Goal: Information Seeking & Learning: Check status

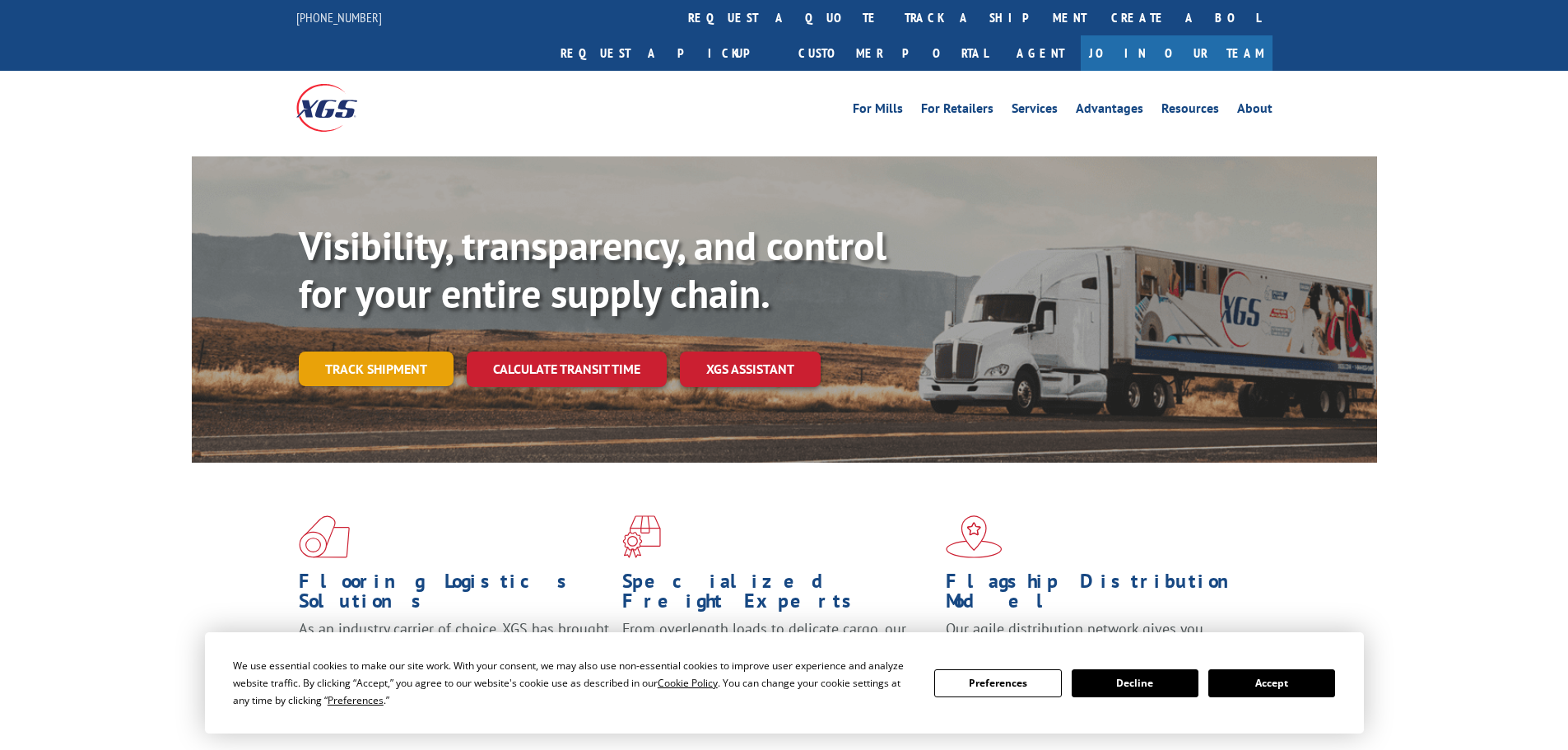
click at [399, 352] on link "Track shipment" at bounding box center [377, 369] width 155 height 34
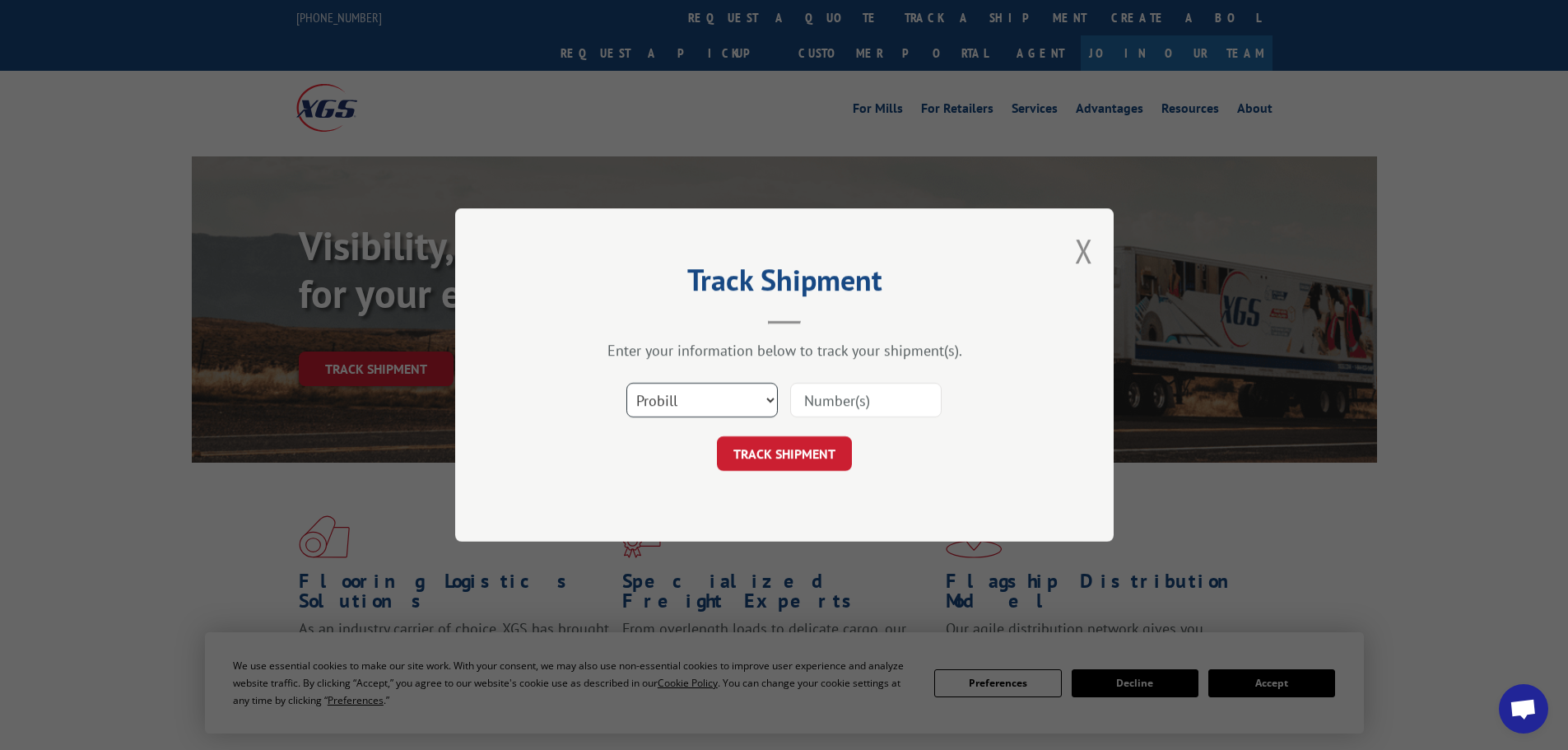
click at [690, 407] on select "Select category... Probill BOL PO" at bounding box center [702, 400] width 151 height 34
select select "po"
click at [626, 383] on select "Select category... Probill BOL PO" at bounding box center [702, 400] width 151 height 34
click at [861, 404] on input at bounding box center [866, 400] width 151 height 34
paste input "02521232"
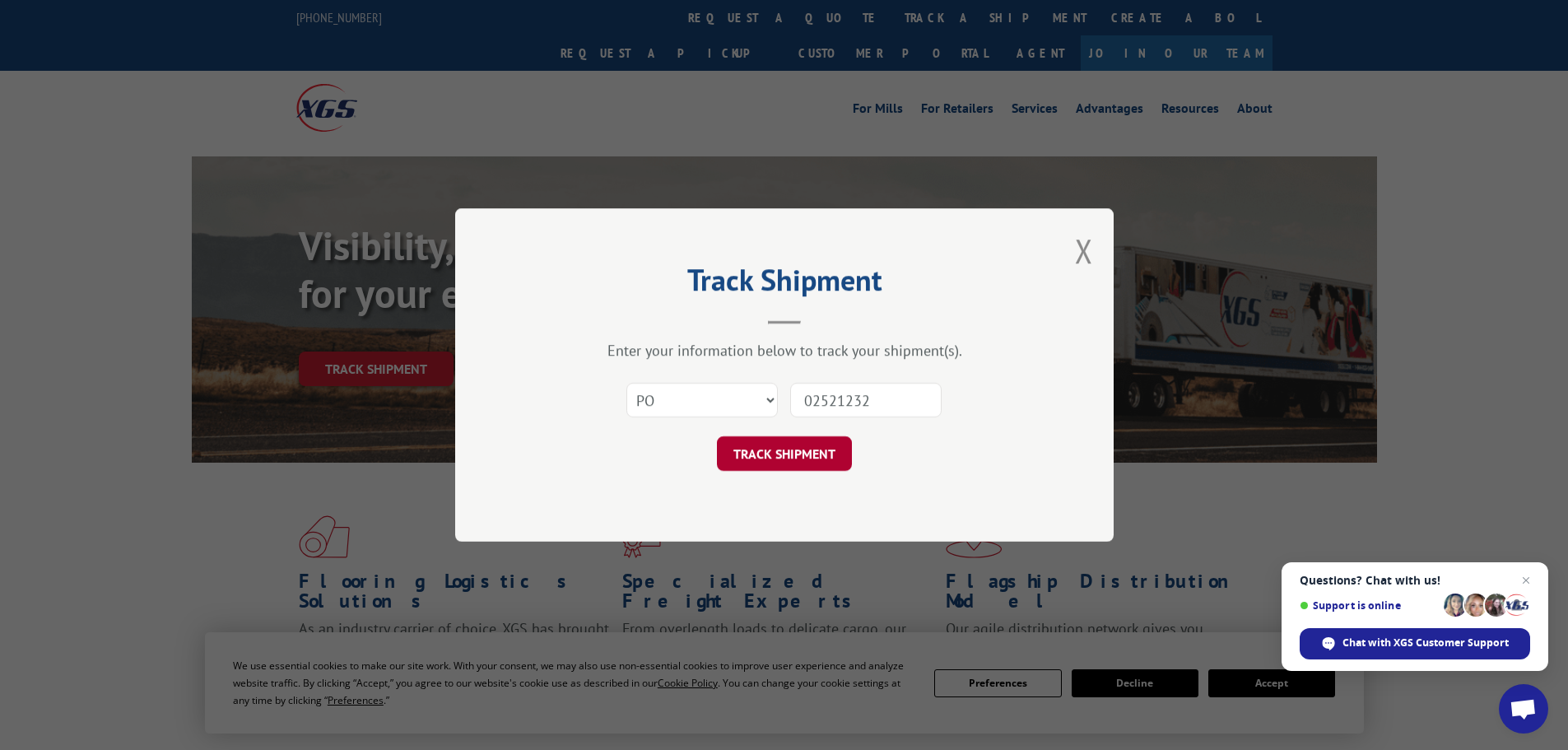
type input "02521232"
click at [784, 452] on button "TRACK SHIPMENT" at bounding box center [785, 453] width 135 height 34
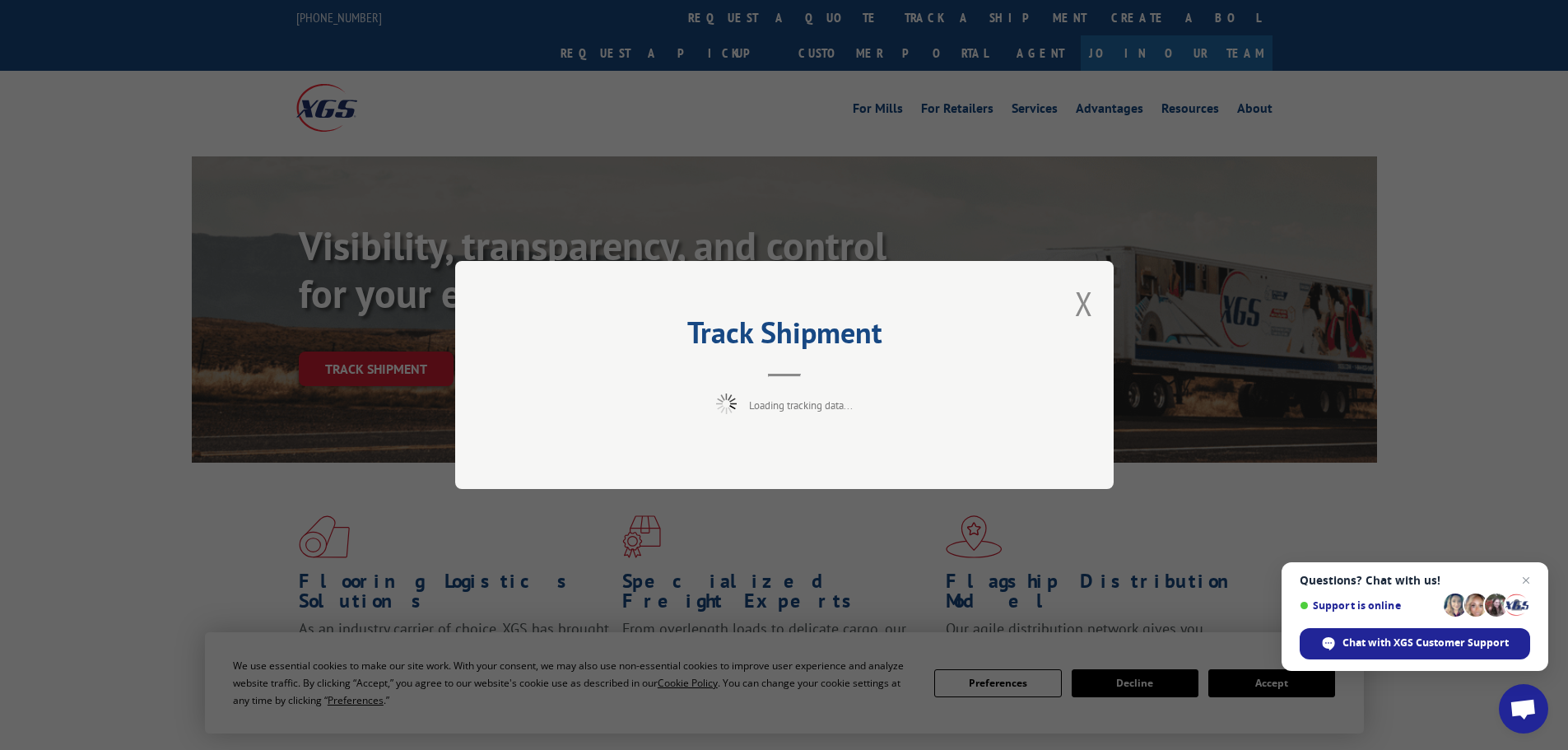
click at [1521, 572] on span "Close chat" at bounding box center [1526, 581] width 20 height 20
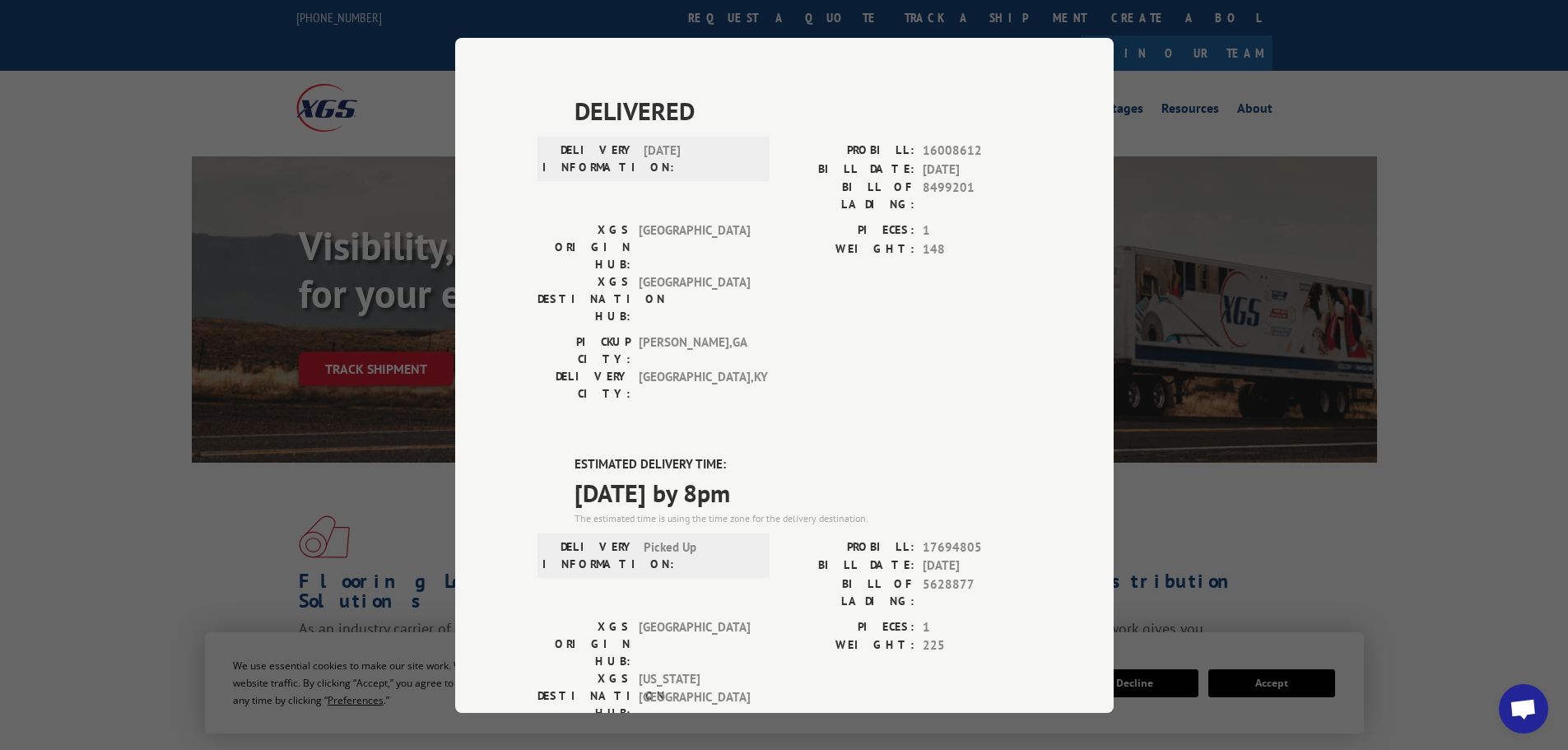
scroll to position [412, 0]
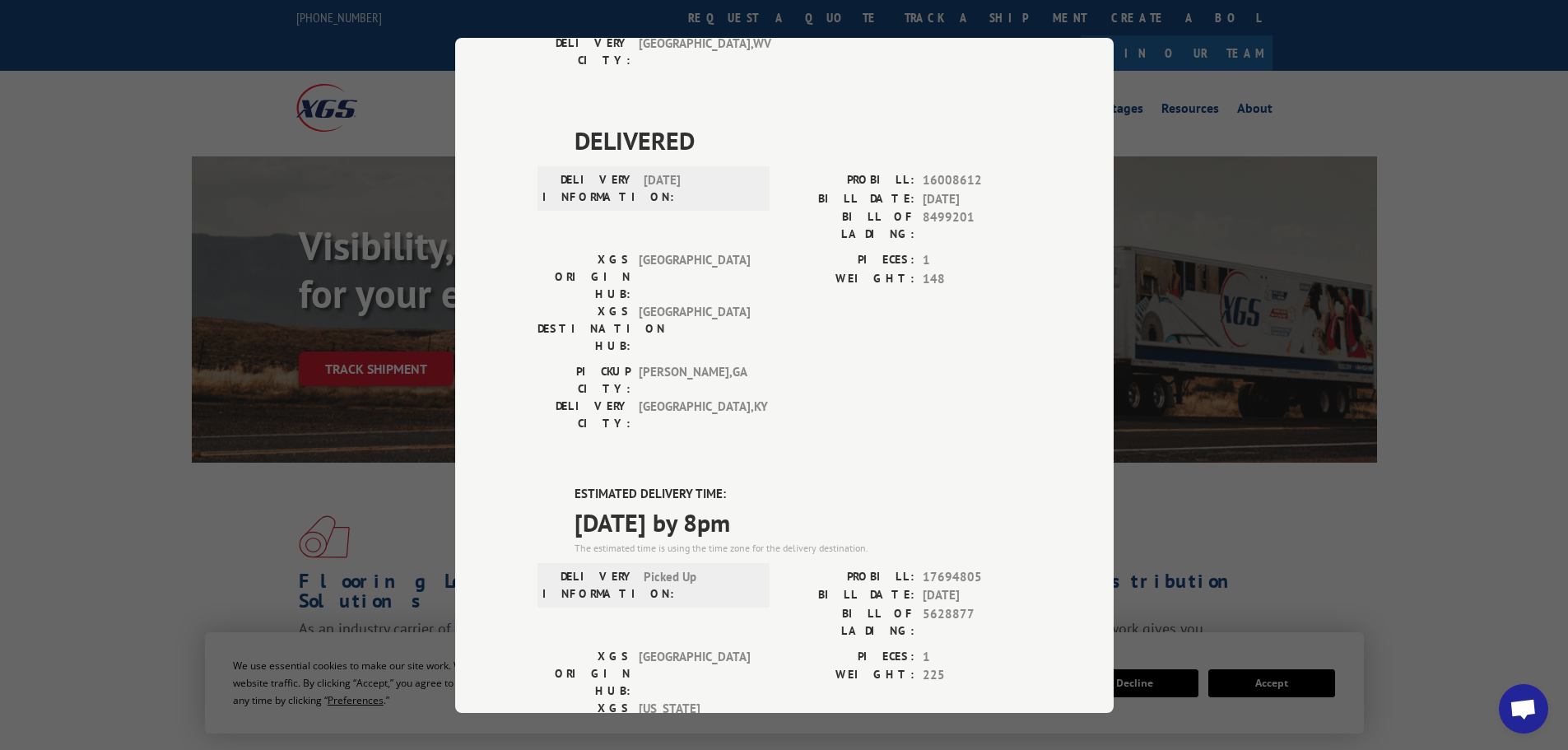
click at [733, 503] on span "[DATE] by 8pm" at bounding box center [803, 521] width 457 height 37
copy span "[DATE] by 8pm"
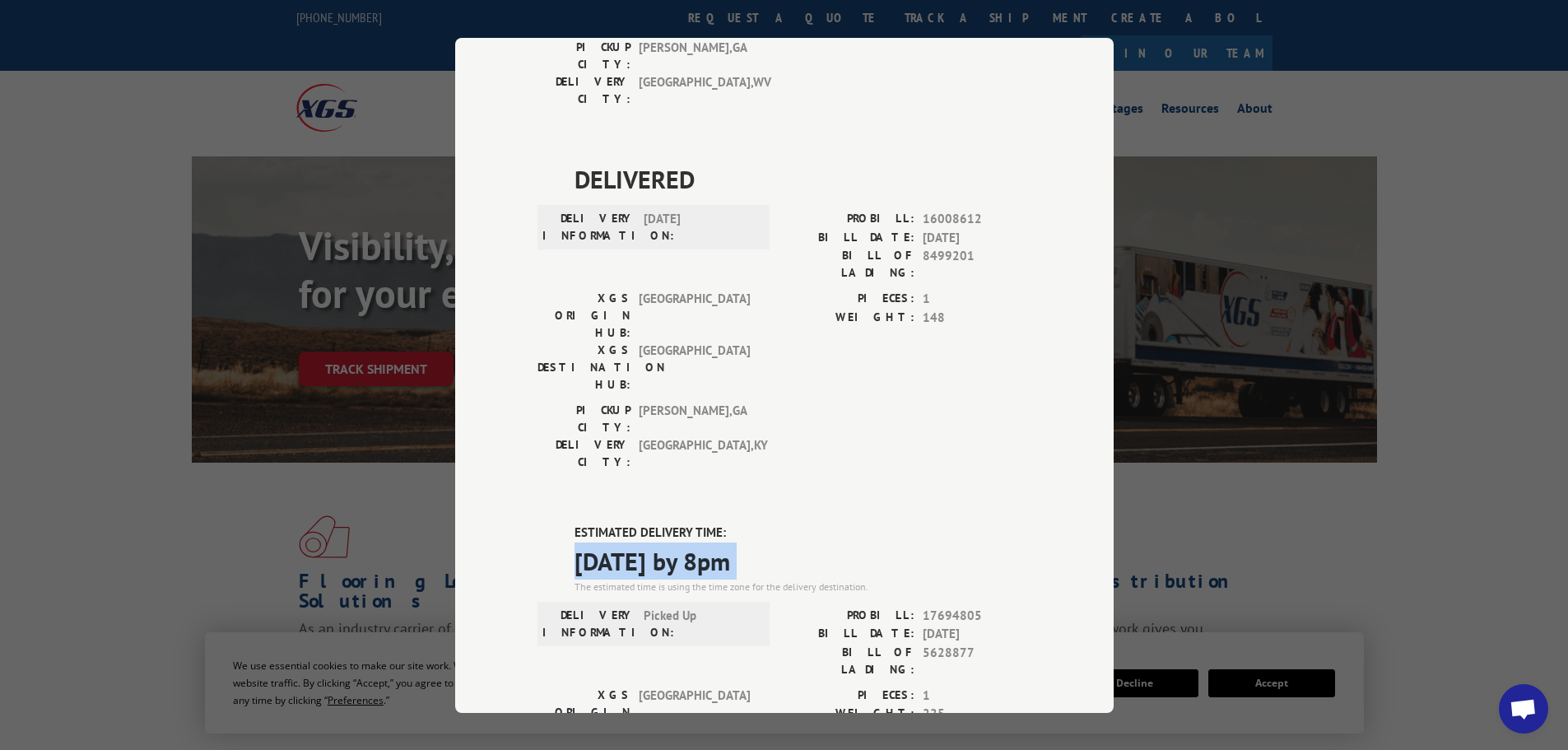
scroll to position [494, 0]
